Goal: Task Accomplishment & Management: Manage account settings

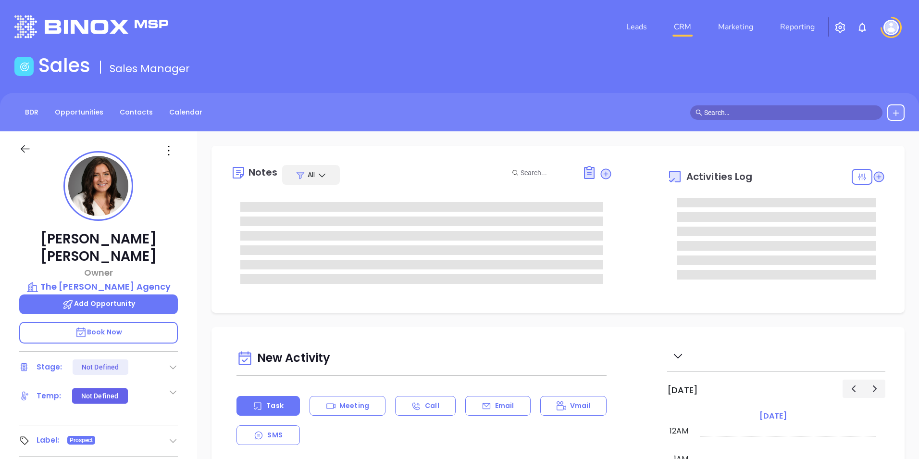
type input "[DATE]"
type input "[PERSON_NAME]"
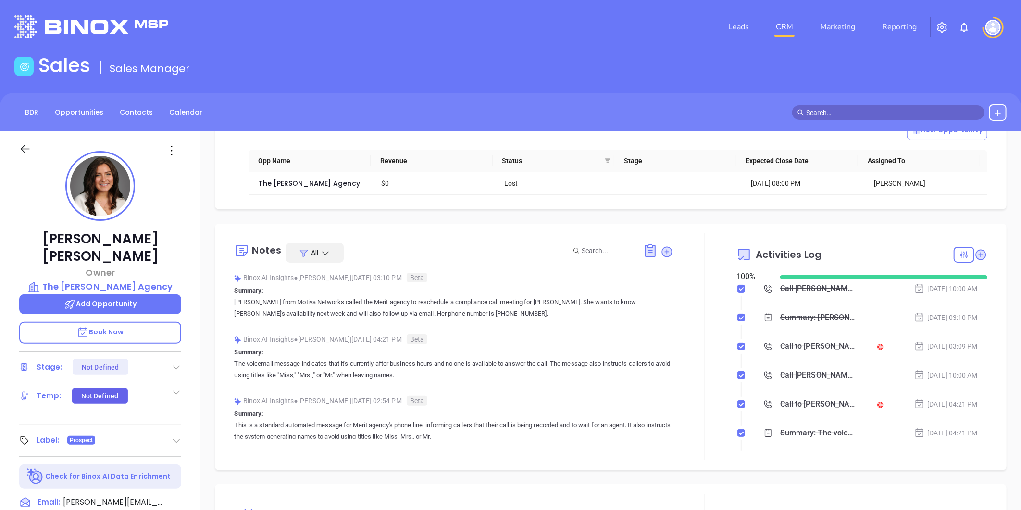
scroll to position [107, 0]
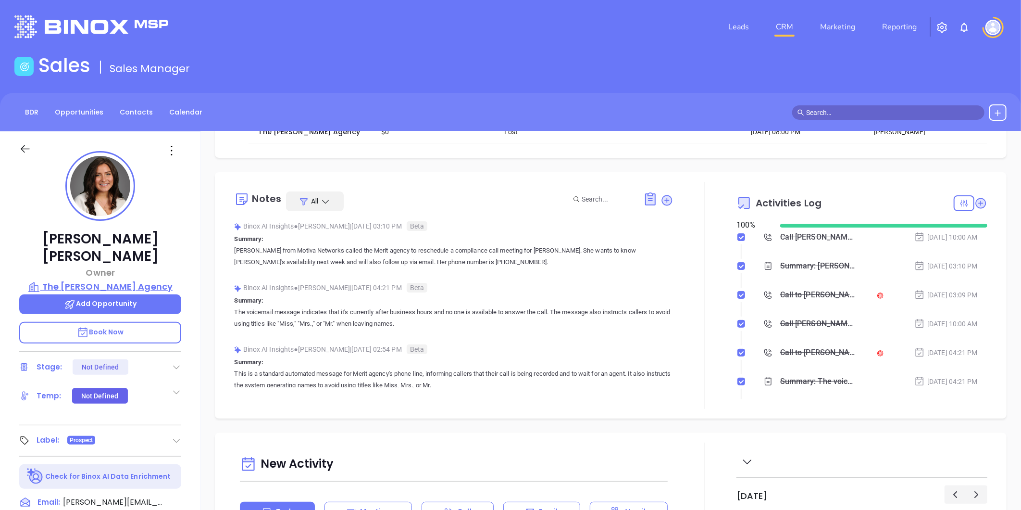
click at [138, 280] on p "The [PERSON_NAME] Agency" at bounding box center [100, 286] width 162 height 13
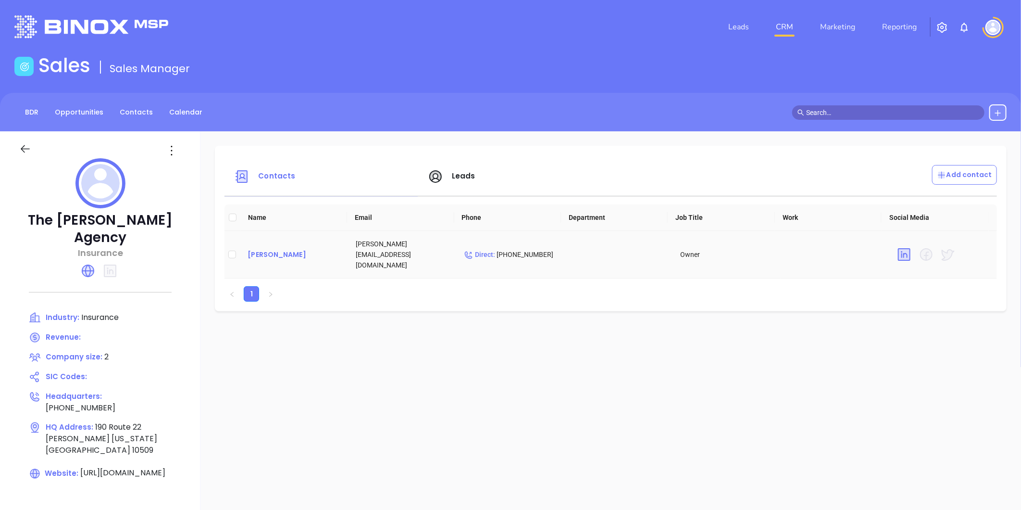
click at [282, 250] on div "[PERSON_NAME]" at bounding box center [294, 255] width 93 height 12
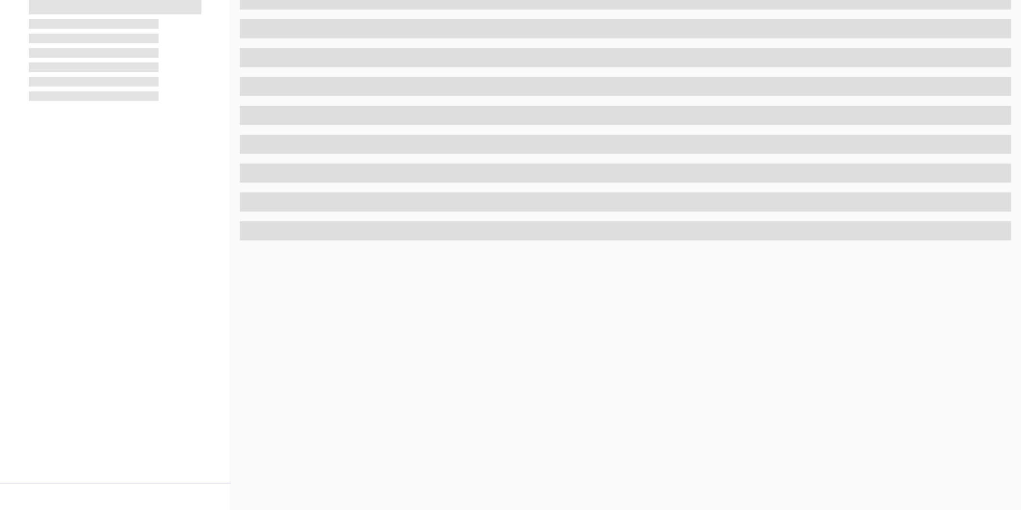
scroll to position [295, 0]
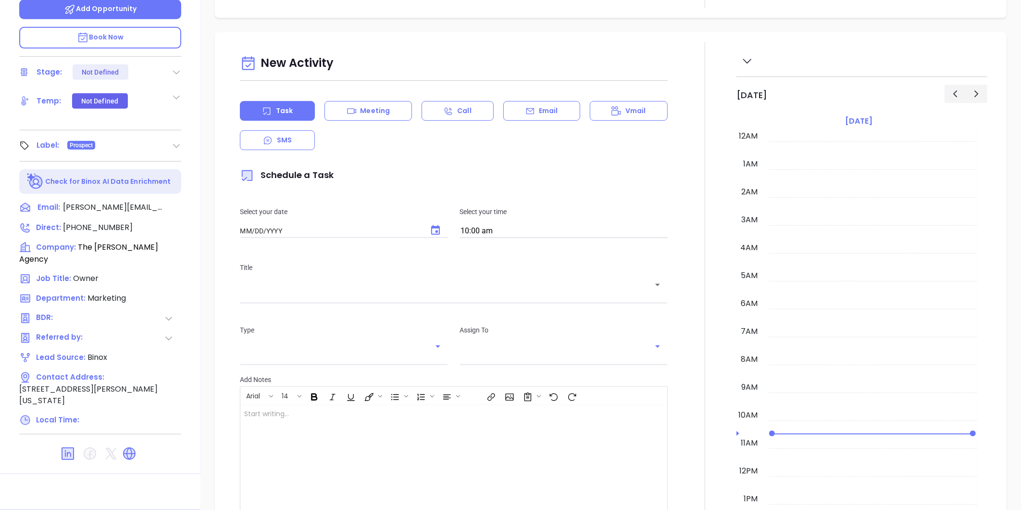
type input "[DATE]"
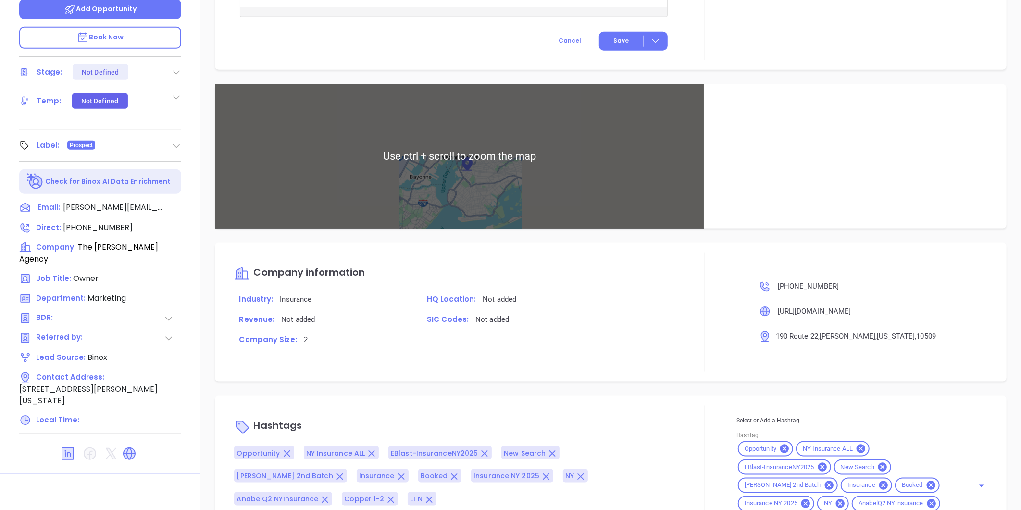
scroll to position [568, 0]
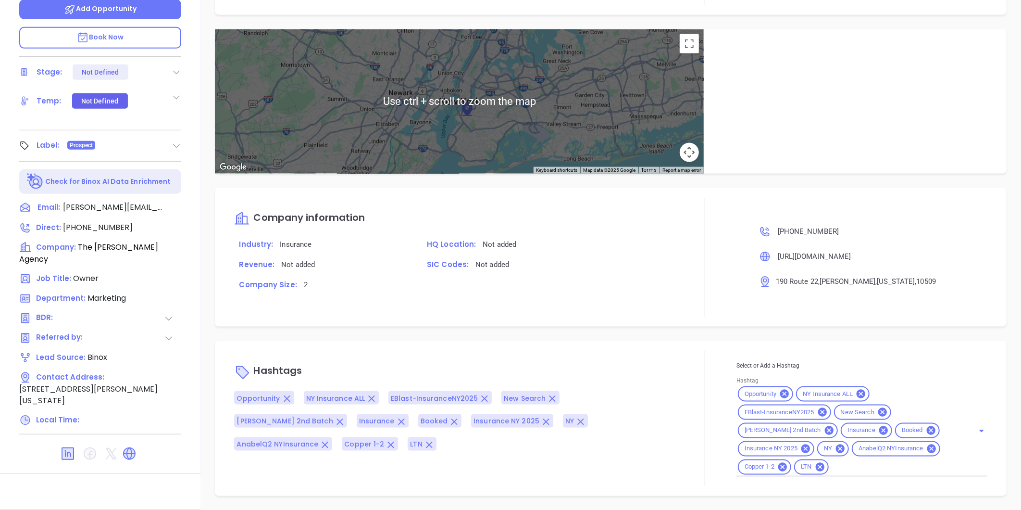
type input "[PERSON_NAME]"
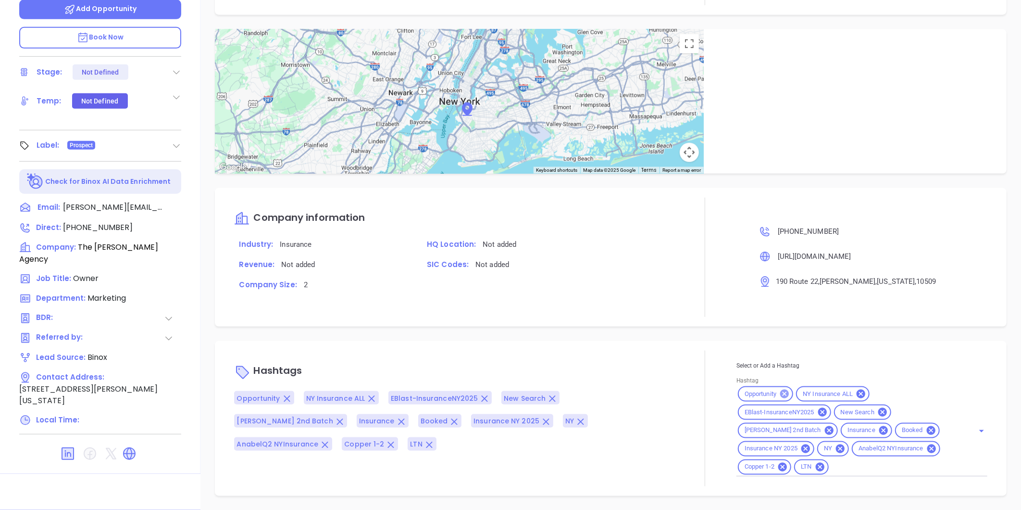
click at [779, 389] on icon at bounding box center [784, 394] width 11 height 11
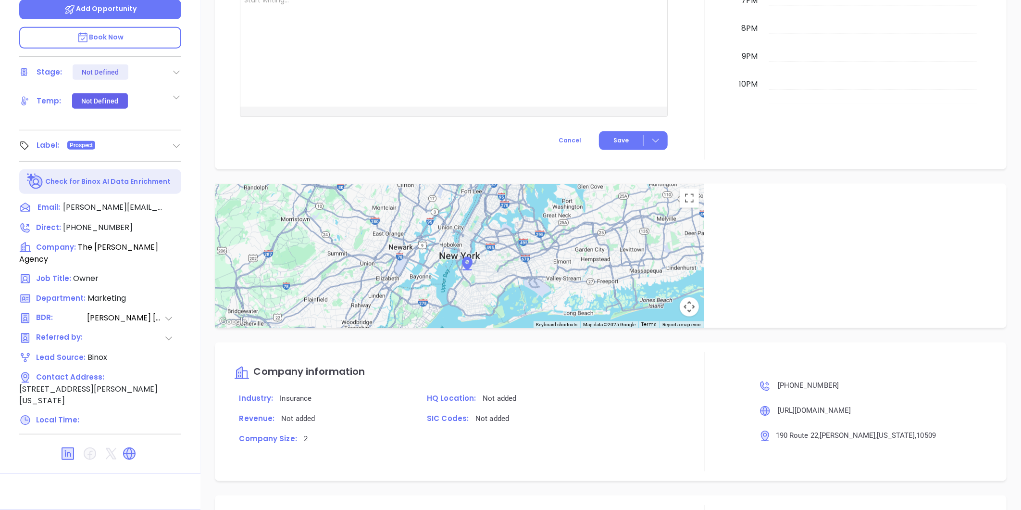
scroll to position [549, 0]
